Goal: Check status: Check status

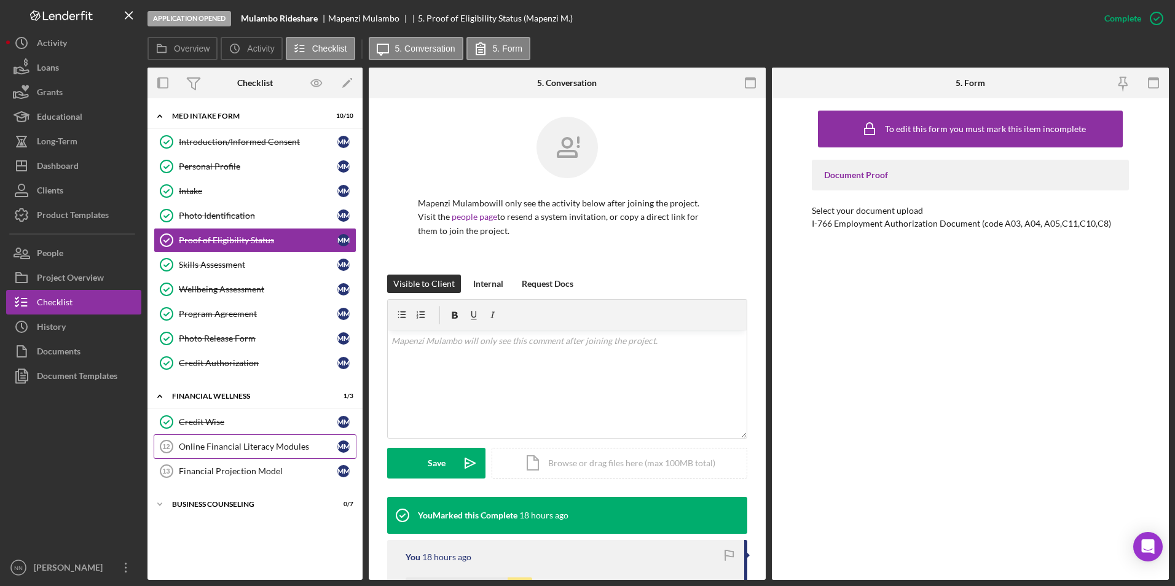
click at [267, 452] on link "Online Financial Literacy Modules 12 Online Financial Literacy Modules M M" at bounding box center [255, 446] width 203 height 25
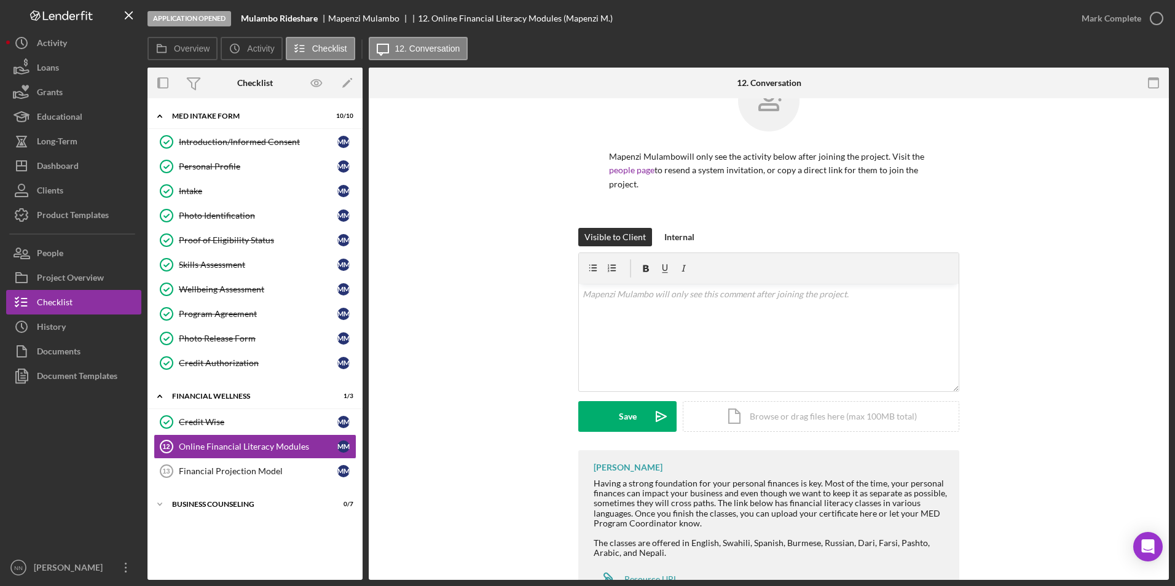
scroll to position [95, 0]
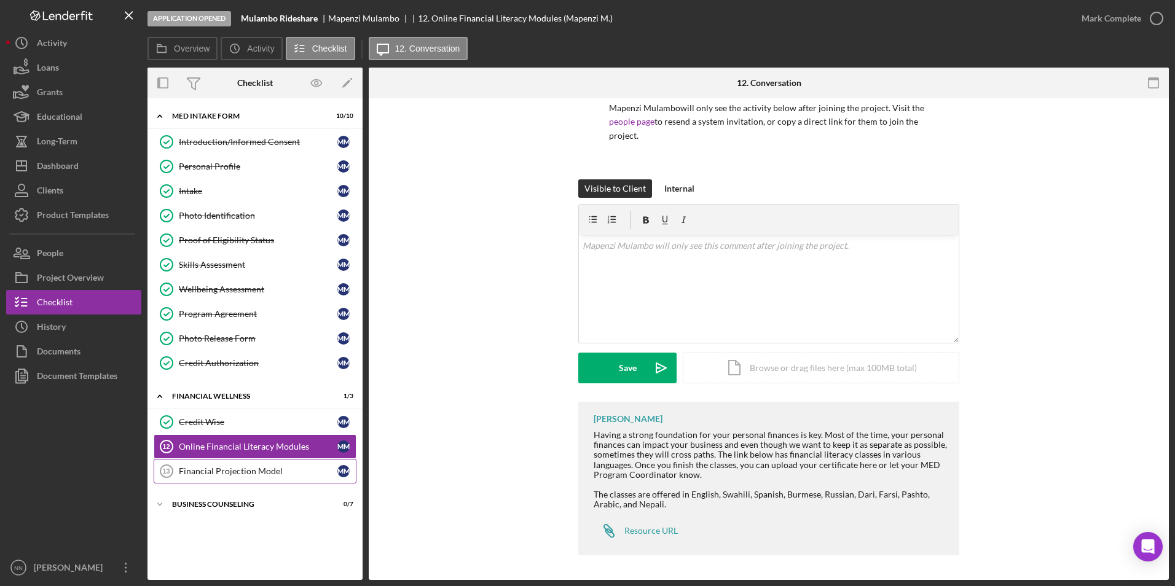
click at [225, 474] on div "Financial Projection Model" at bounding box center [258, 471] width 159 height 10
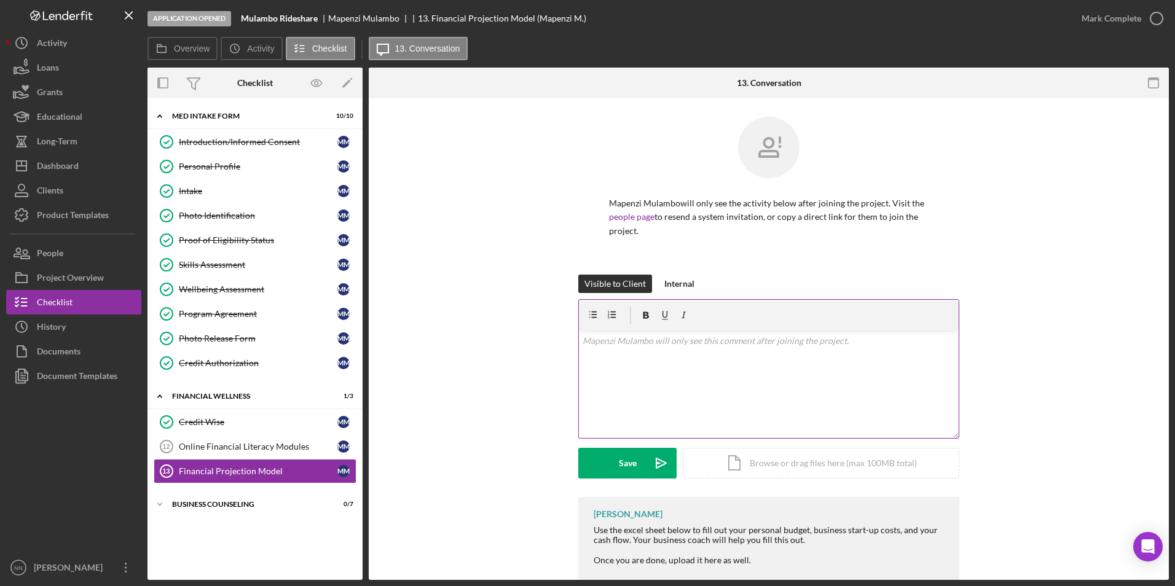
scroll to position [56, 0]
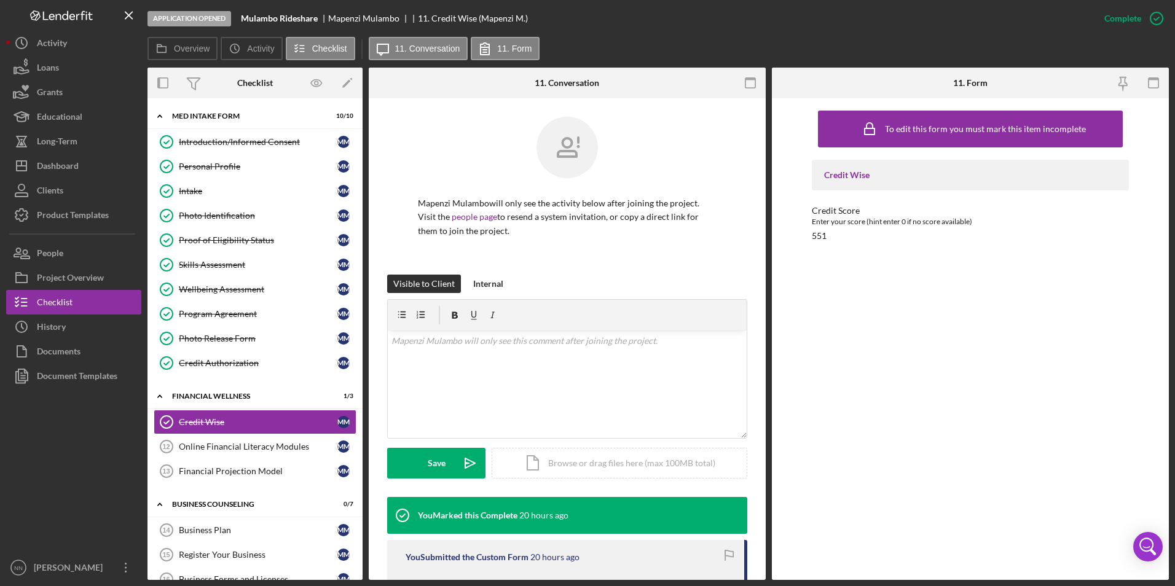
scroll to position [56, 0]
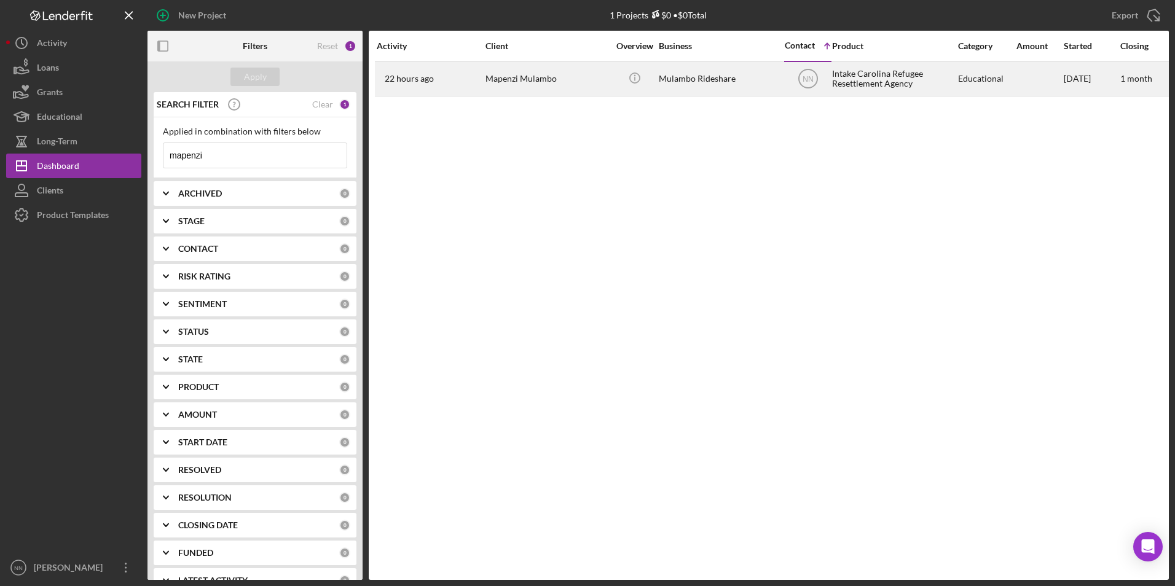
click at [491, 89] on div "Mapenzi Mulambo" at bounding box center [546, 79] width 123 height 33
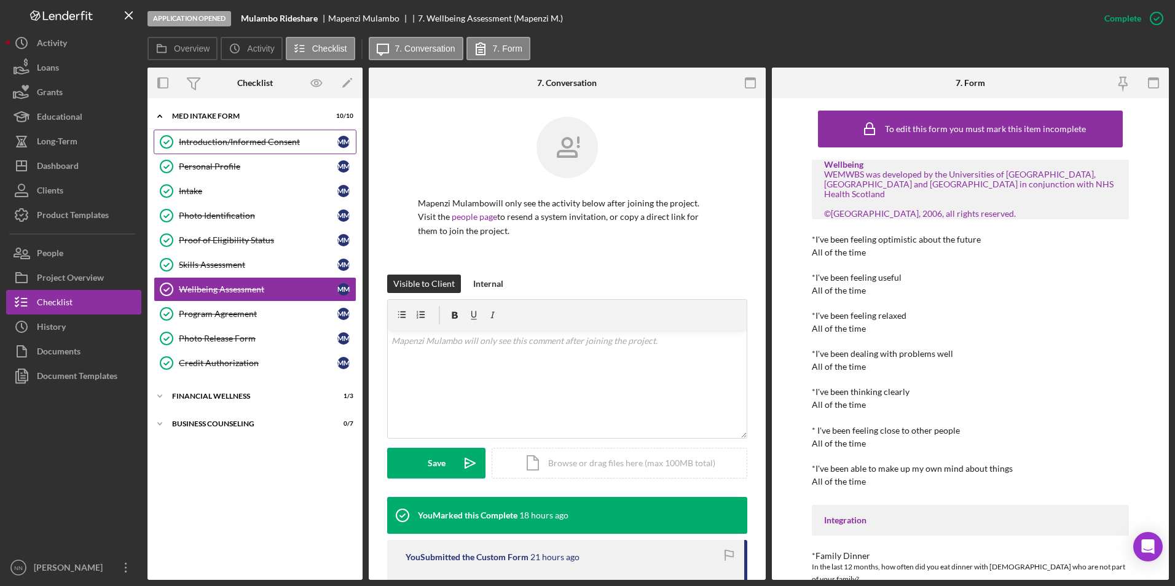
click at [258, 137] on div "Introduction/Informed Consent" at bounding box center [258, 142] width 159 height 10
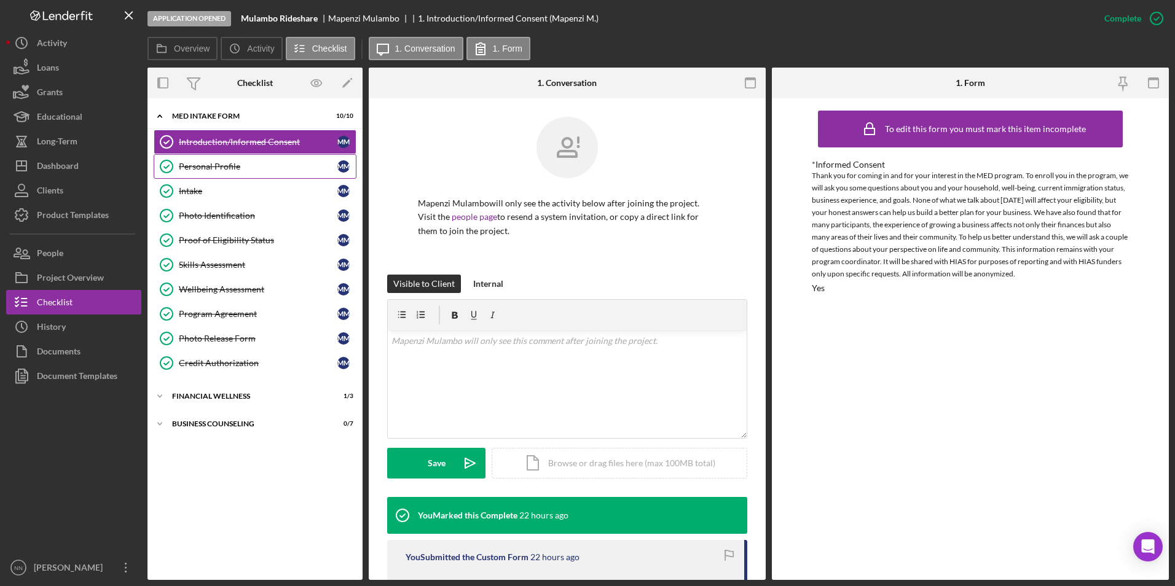
click at [216, 171] on div "Personal Profile" at bounding box center [258, 167] width 159 height 10
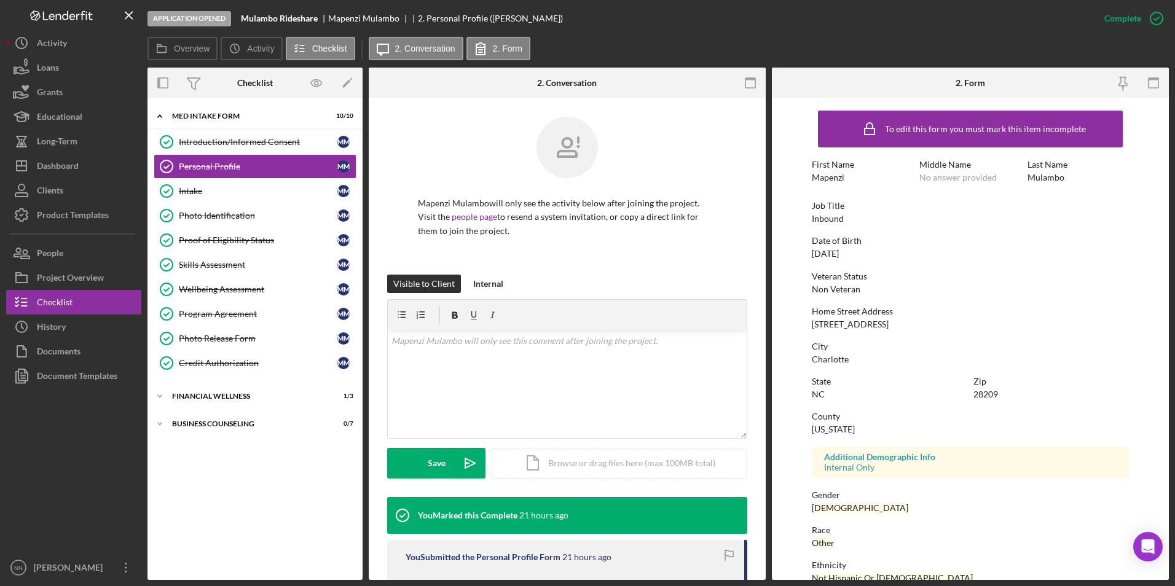
click at [837, 219] on div "Inbound" at bounding box center [828, 219] width 32 height 10
click at [265, 426] on div "Business Counseling" at bounding box center [259, 423] width 175 height 7
